Goal: Find specific page/section: Find specific page/section

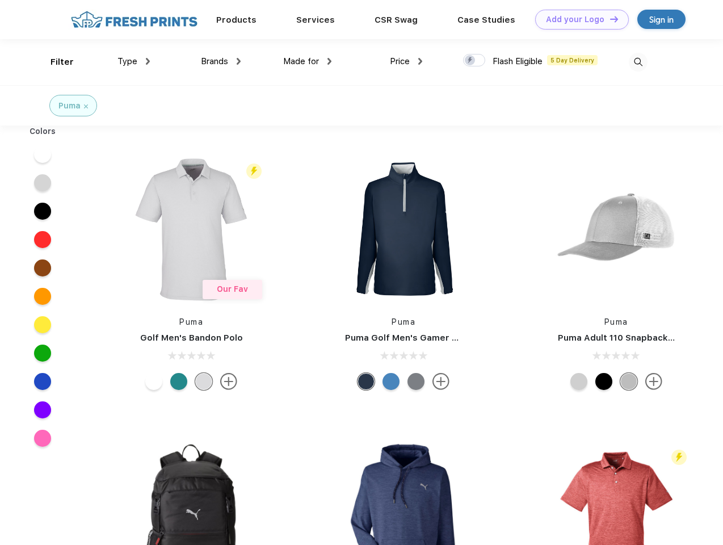
click at [578, 19] on link "Add your Logo Design Tool" at bounding box center [582, 20] width 94 height 20
click at [0, 0] on div "Design Tool" at bounding box center [0, 0] width 0 height 0
click at [609, 19] on link "Add your Logo Design Tool" at bounding box center [582, 20] width 94 height 20
click at [54, 62] on div "Filter" at bounding box center [62, 62] width 23 height 13
click at [134, 61] on span "Type" at bounding box center [127, 61] width 20 height 10
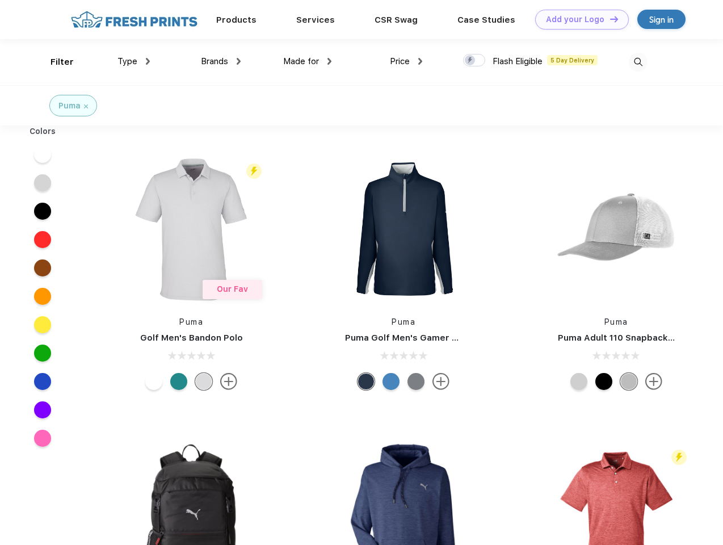
click at [221, 61] on span "Brands" at bounding box center [214, 61] width 27 height 10
click at [308, 61] on span "Made for" at bounding box center [301, 61] width 36 height 10
click at [406, 61] on span "Price" at bounding box center [400, 61] width 20 height 10
click at [474, 61] on div at bounding box center [474, 60] width 22 height 12
click at [470, 61] on input "checkbox" at bounding box center [466, 56] width 7 height 7
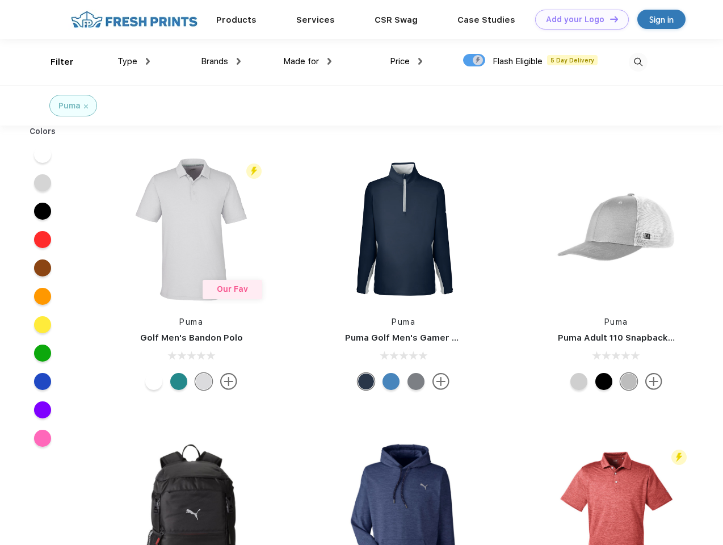
click at [638, 62] on img at bounding box center [638, 62] width 19 height 19
